Goal: Task Accomplishment & Management: Manage account settings

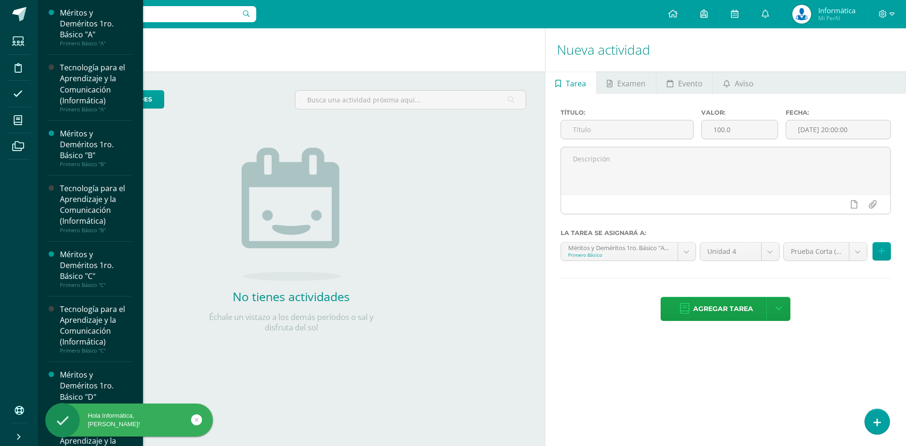
drag, startPoint x: 14, startPoint y: 117, endPoint x: 31, endPoint y: 117, distance: 17.0
click at [14, 117] on icon at bounding box center [18, 120] width 8 height 9
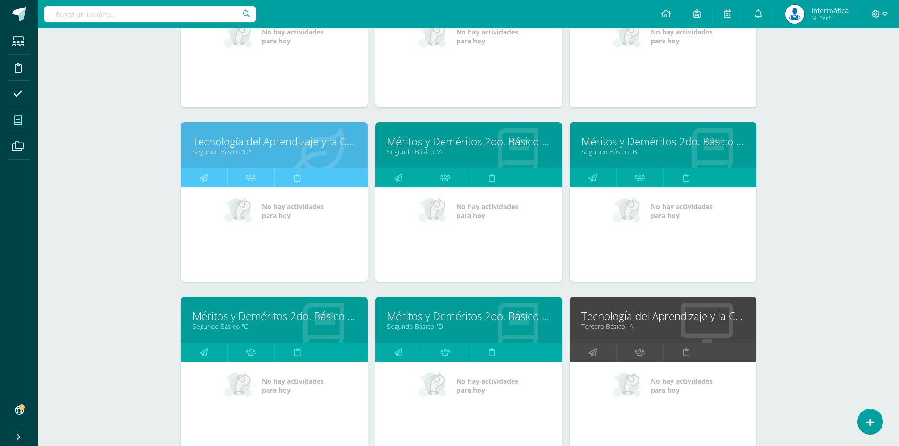
scroll to position [755, 0]
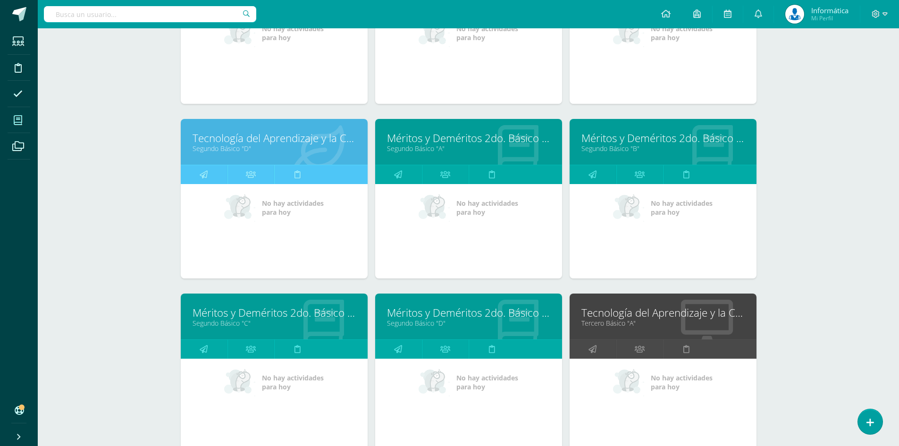
click at [252, 145] on link "Tecnología del Aprendizaje y la Comunicación (Informática)" at bounding box center [274, 138] width 163 height 15
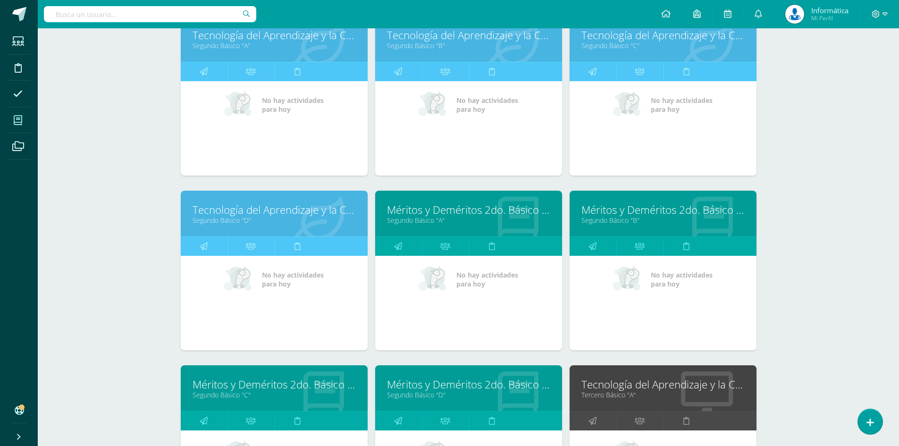
scroll to position [661, 0]
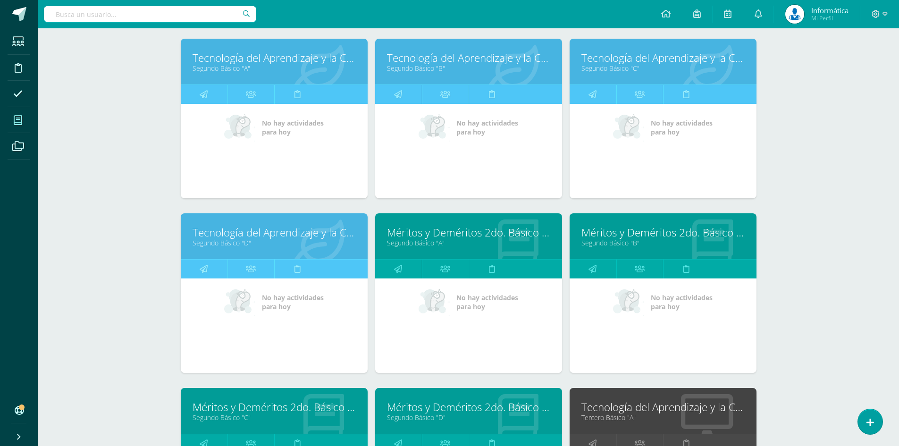
click at [414, 61] on link "Tecnología del Aprendizaje y la Comunicación (Informática)" at bounding box center [468, 57] width 163 height 15
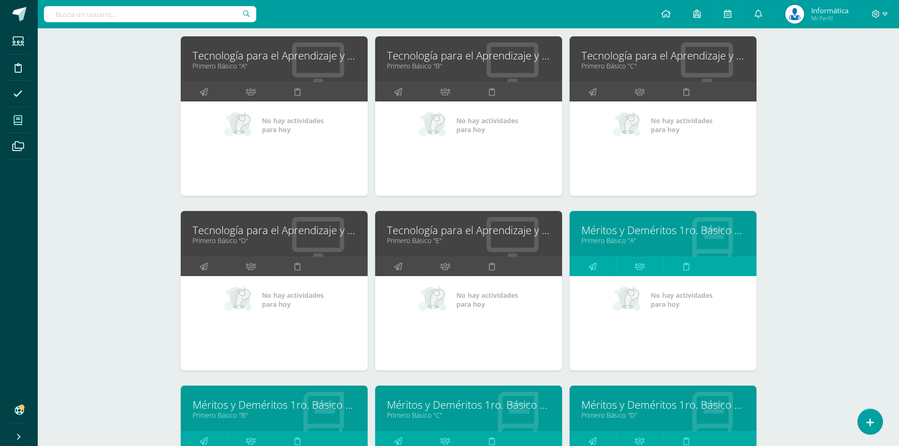
scroll to position [47, 0]
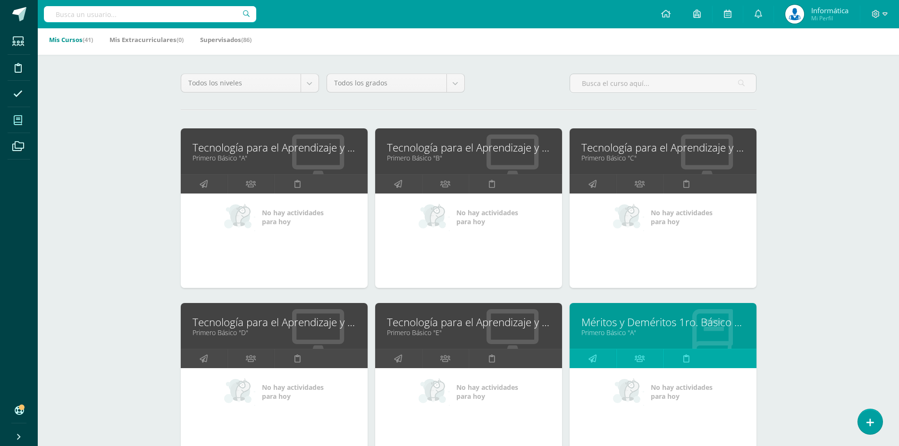
click at [457, 142] on link "Tecnología para el Aprendizaje y la Comunicación (Informática)" at bounding box center [468, 147] width 163 height 15
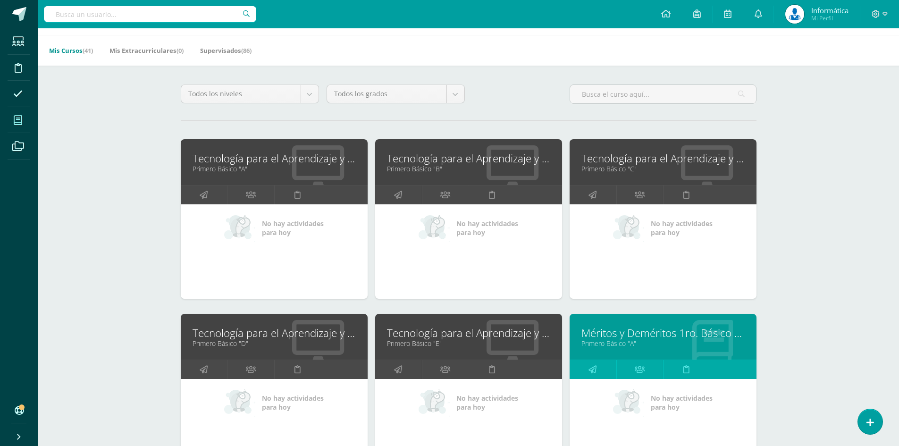
scroll to position [0, 0]
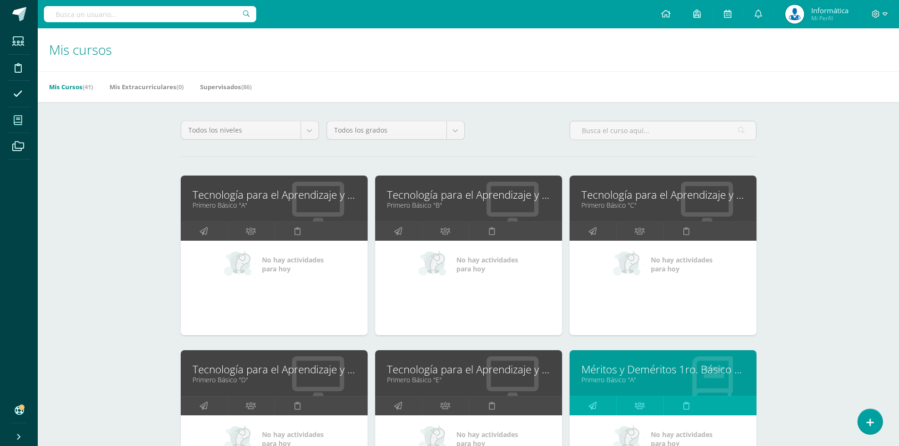
click at [416, 196] on link "Tecnología para el Aprendizaje y la Comunicación (Informática)" at bounding box center [468, 194] width 163 height 15
click at [877, 17] on icon at bounding box center [876, 14] width 8 height 8
click at [825, 67] on icon at bounding box center [825, 64] width 7 height 5
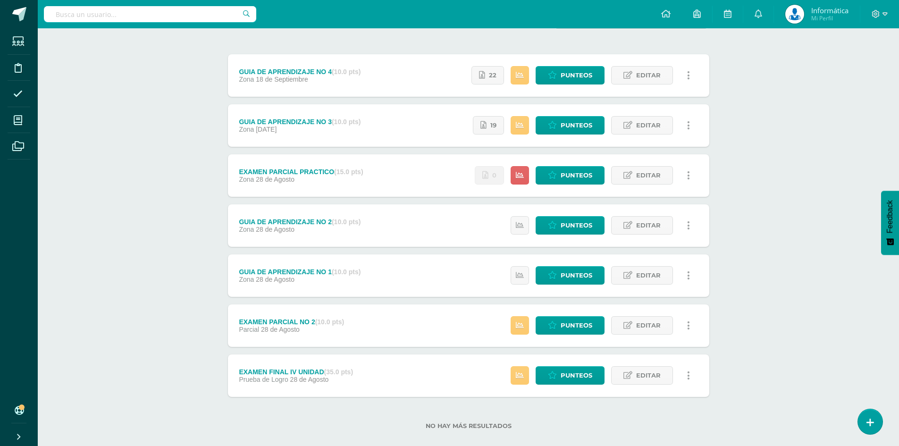
scroll to position [117, 0]
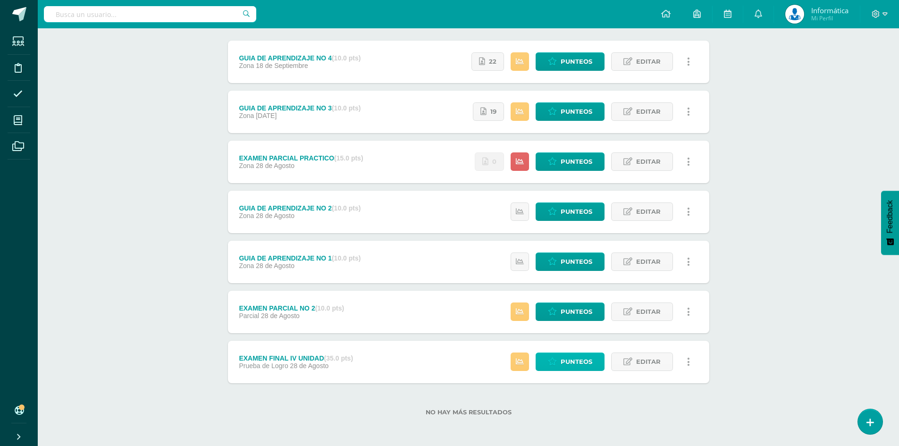
click at [581, 358] on span "Punteos" at bounding box center [577, 361] width 32 height 17
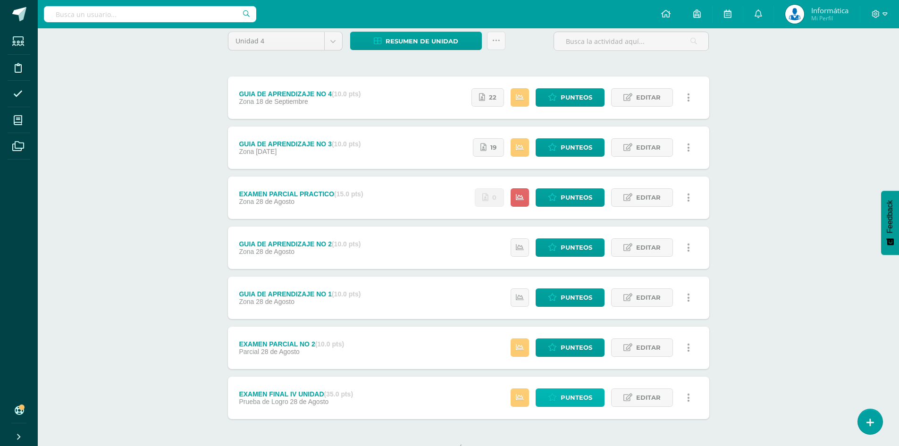
scroll to position [0, 0]
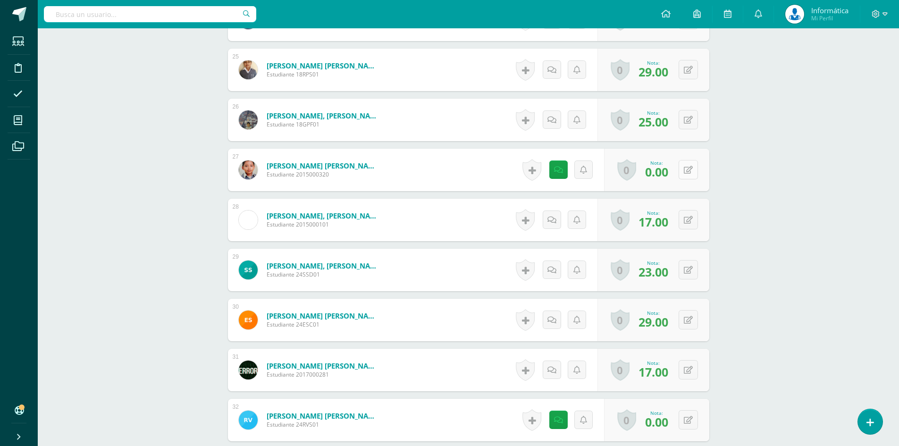
scroll to position [1480, 0]
click at [690, 168] on icon at bounding box center [694, 169] width 9 height 8
type input "21"
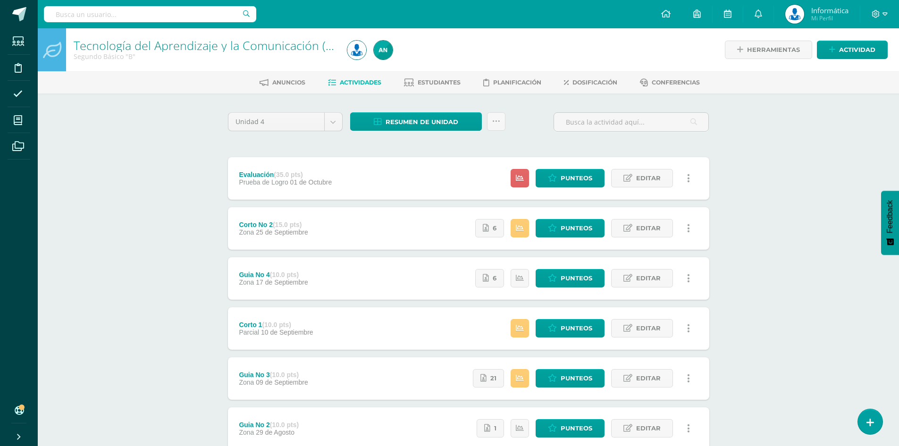
scroll to position [47, 0]
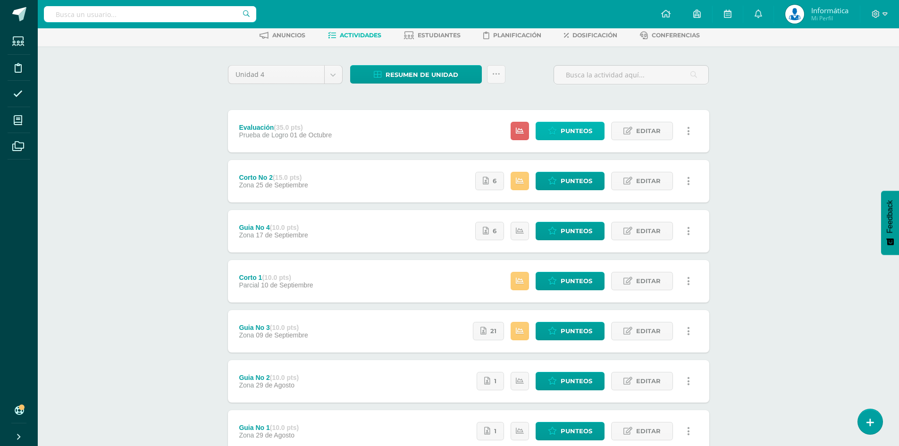
click at [587, 132] on span "Punteos" at bounding box center [577, 130] width 32 height 17
click at [588, 137] on span "Punteos" at bounding box center [577, 130] width 32 height 17
click at [578, 132] on span "Punteos" at bounding box center [577, 130] width 32 height 17
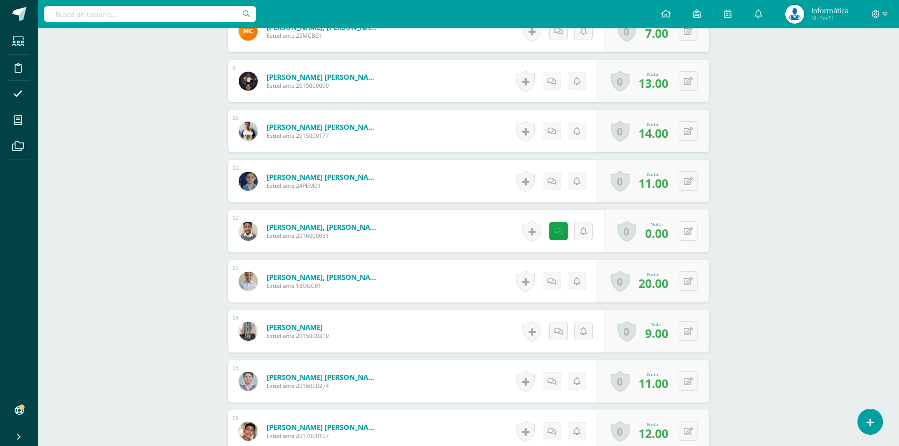
scroll to position [669, 0]
click at [696, 231] on button at bounding box center [688, 230] width 19 height 19
type input "20"
drag, startPoint x: 743, startPoint y: 264, endPoint x: 718, endPoint y: 289, distance: 35.7
click at [742, 279] on div "Tecnología del Aprendizaje y la Comunicación (Informática) Segundo Básico "B" H…" at bounding box center [468, 308] width 861 height 1897
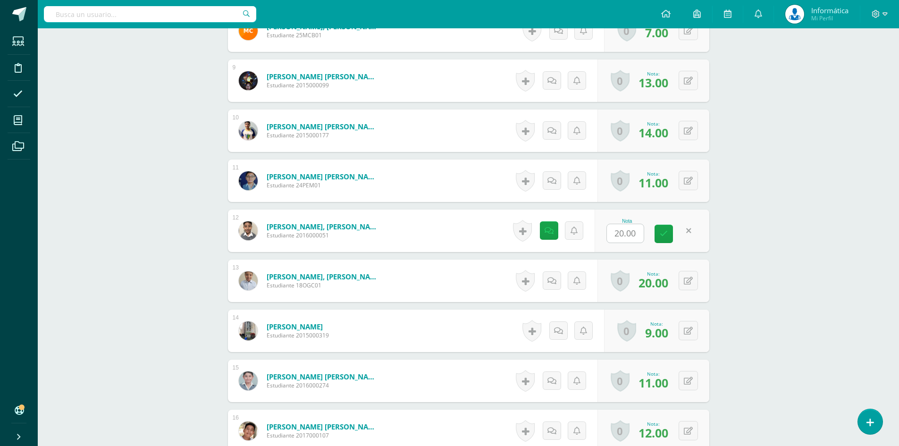
scroll to position [669, 0]
click at [558, 234] on link at bounding box center [552, 230] width 18 height 18
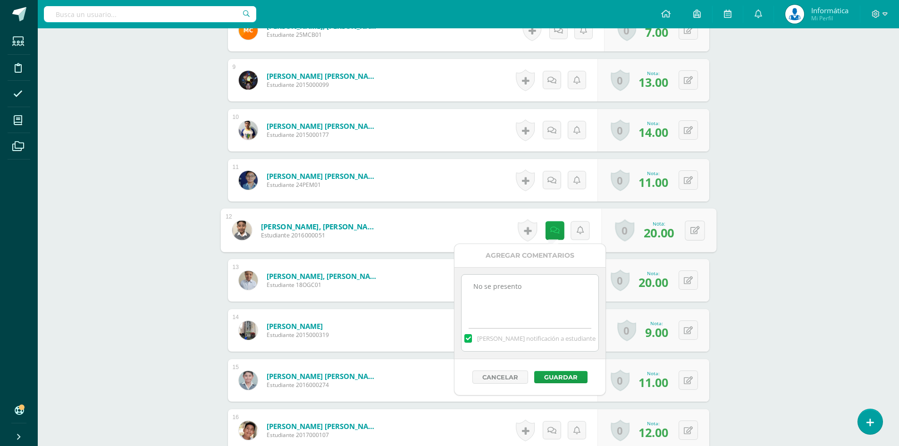
drag, startPoint x: 559, startPoint y: 287, endPoint x: 360, endPoint y: 263, distance: 200.2
click at [360, 263] on body "Estudiantes Disciplina Asistencia Mis cursos Archivos Soporte Ayuda Reportar un…" at bounding box center [449, 294] width 899 height 1926
click at [564, 372] on button "Guardar" at bounding box center [560, 377] width 53 height 12
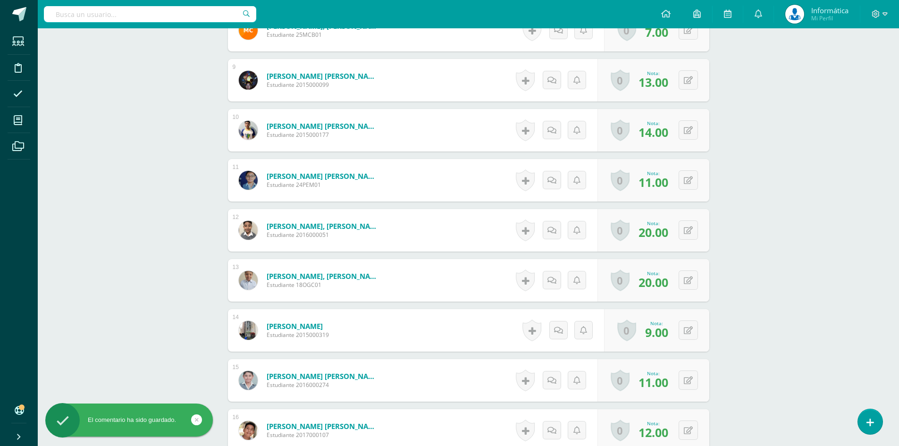
click at [759, 237] on div "Tecnología del Aprendizaje y la Comunicación (Informática) Segundo Básico "B" H…" at bounding box center [468, 307] width 861 height 1897
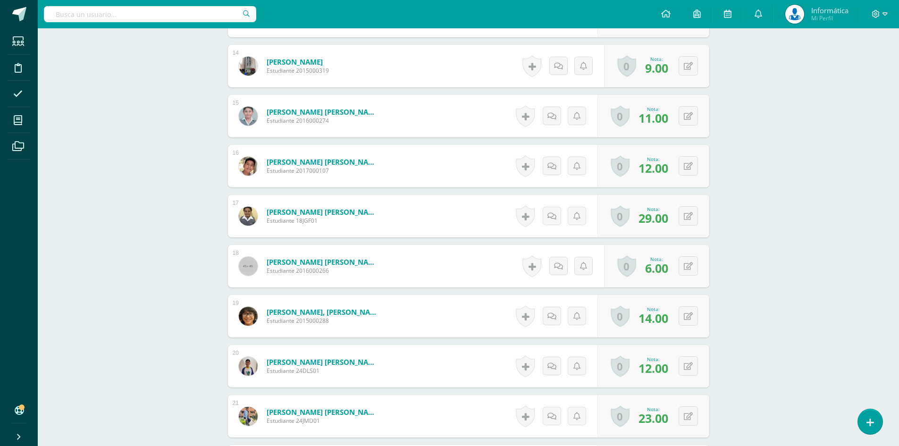
scroll to position [934, 0]
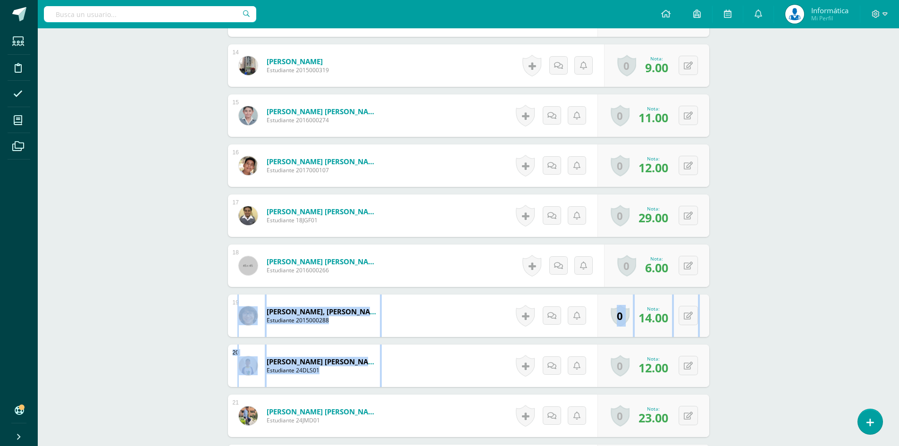
drag, startPoint x: 836, startPoint y: 344, endPoint x: 203, endPoint y: 319, distance: 633.7
click at [203, 319] on div "Tecnología del Aprendizaje y la Comunicación (Informática) Segundo Básico "B" H…" at bounding box center [468, 195] width 861 height 2201
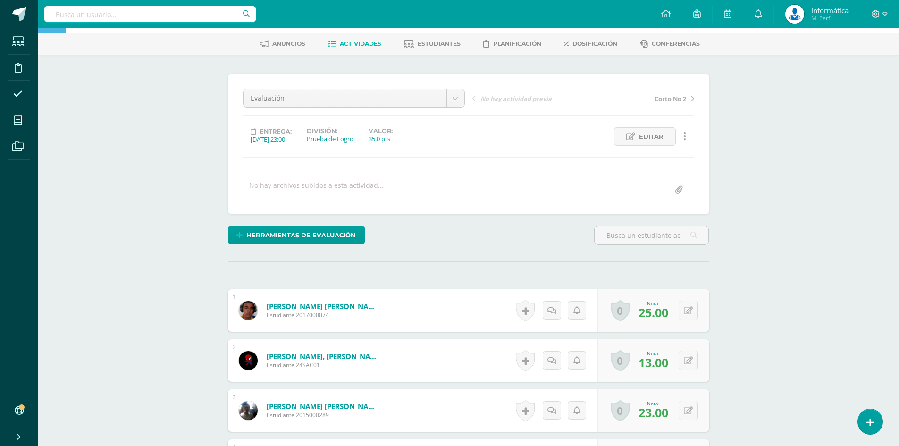
scroll to position [0, 0]
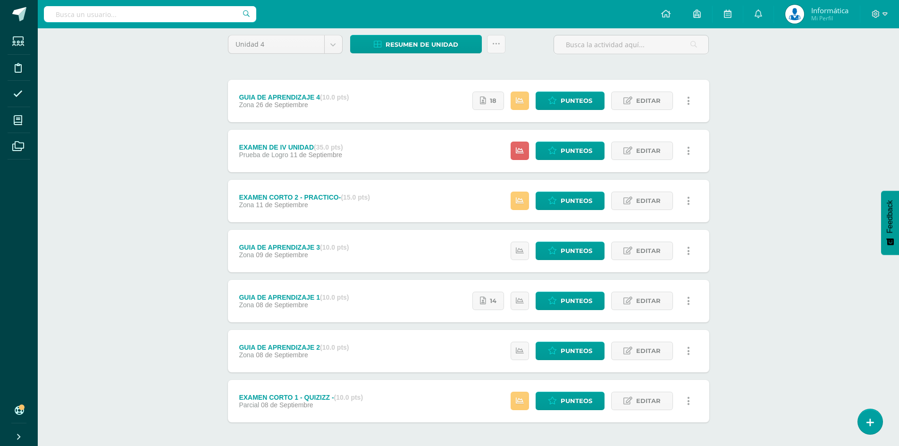
scroll to position [94, 0]
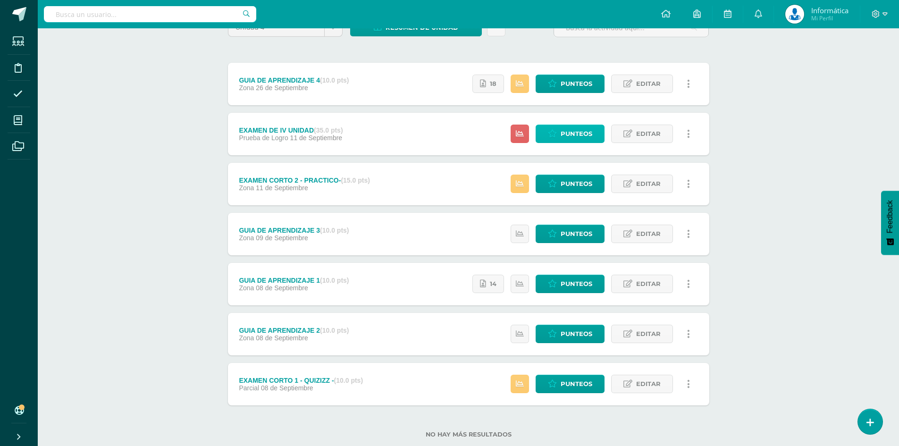
click at [559, 140] on link "Punteos" at bounding box center [570, 134] width 69 height 18
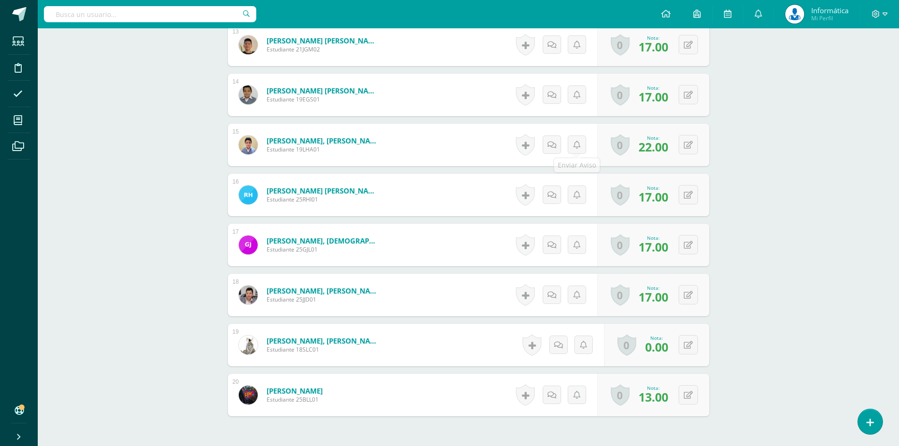
scroll to position [980, 0]
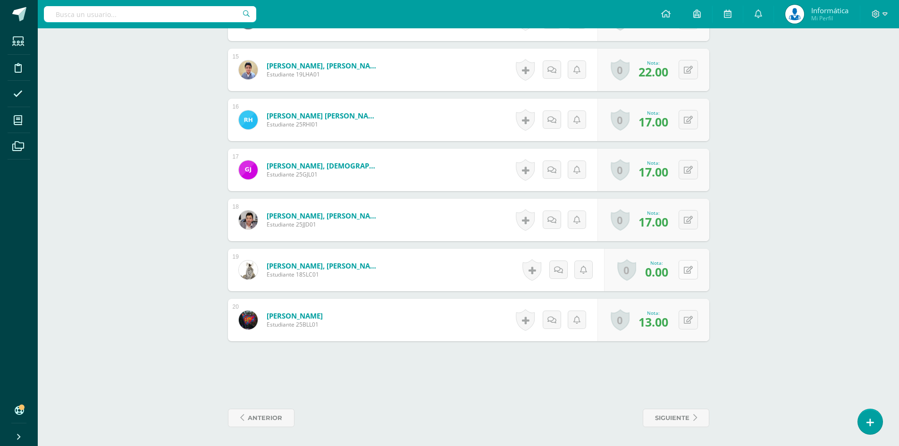
click at [687, 273] on button at bounding box center [688, 269] width 19 height 19
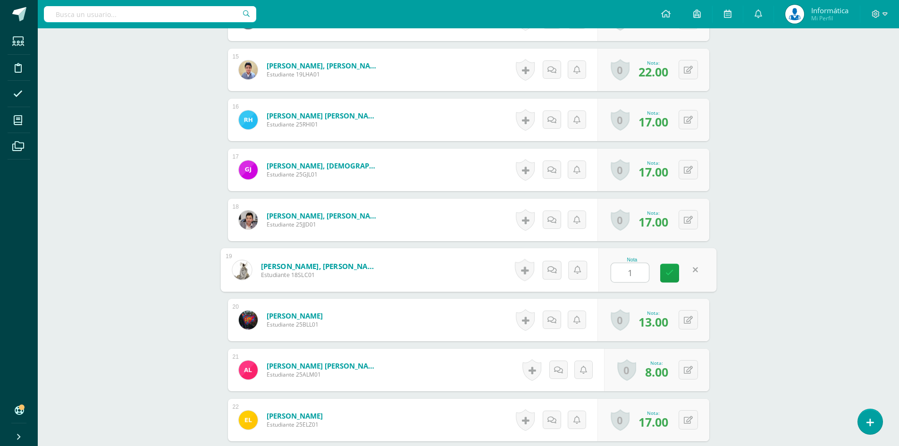
type input "17"
